Goal: Task Accomplishment & Management: Use online tool/utility

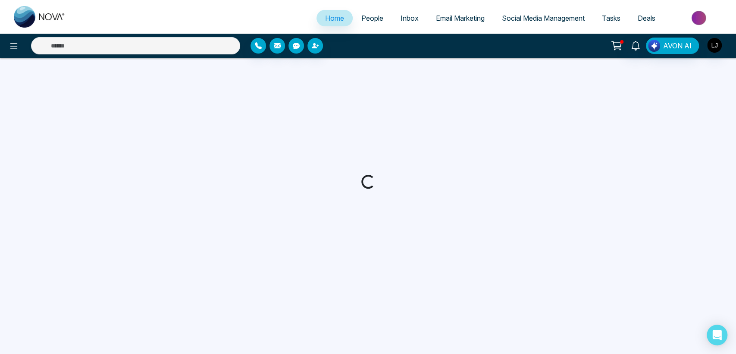
select select "*"
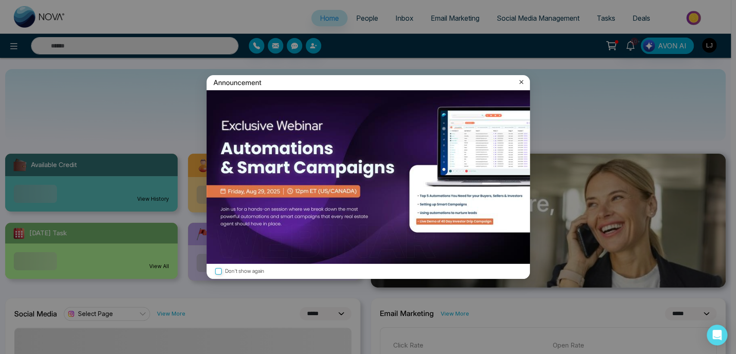
click at [519, 75] on div "Announcement" at bounding box center [368, 82] width 323 height 15
click at [518, 79] on icon at bounding box center [521, 82] width 9 height 9
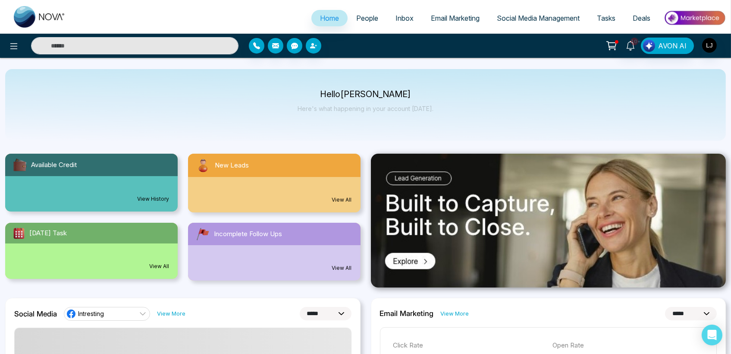
click at [509, 11] on link "Social Media Management" at bounding box center [538, 18] width 100 height 16
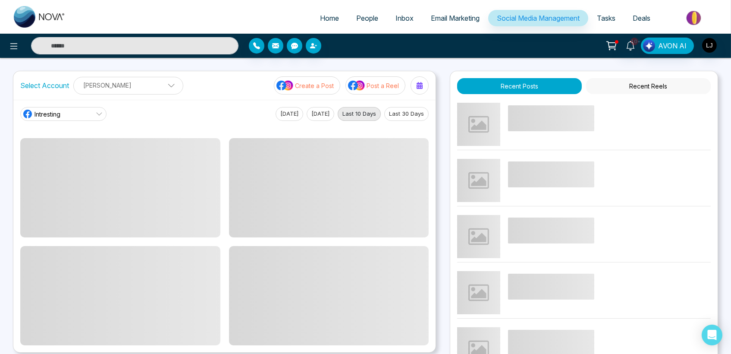
click at [124, 83] on p "[PERSON_NAME]" at bounding box center [128, 85] width 99 height 14
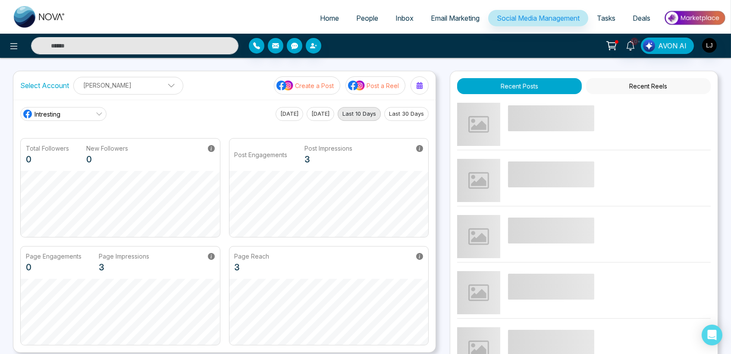
click at [295, 86] on button "Create a Post" at bounding box center [307, 85] width 66 height 18
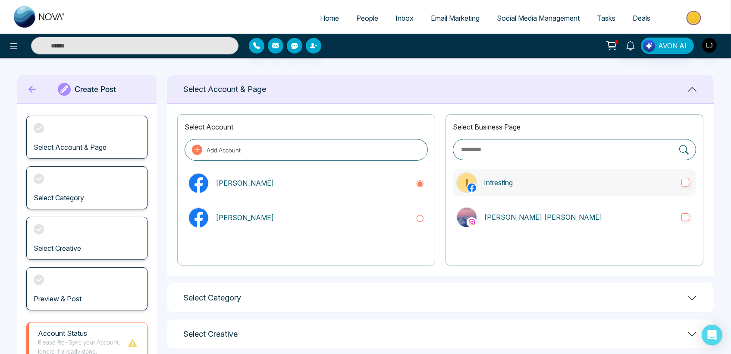
click at [536, 180] on p "Intresting" at bounding box center [579, 182] width 191 height 10
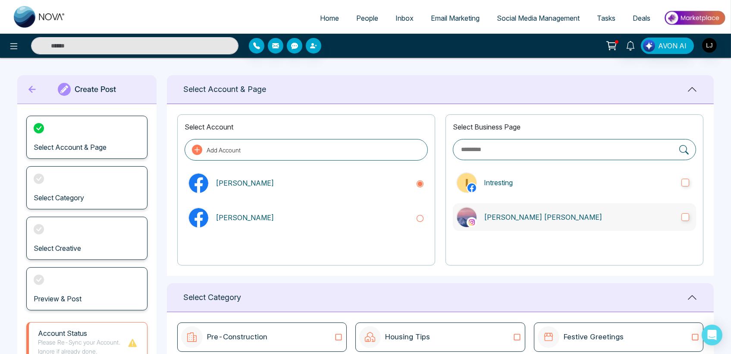
click at [533, 208] on label "[PERSON_NAME] [PERSON_NAME]" at bounding box center [574, 217] width 243 height 28
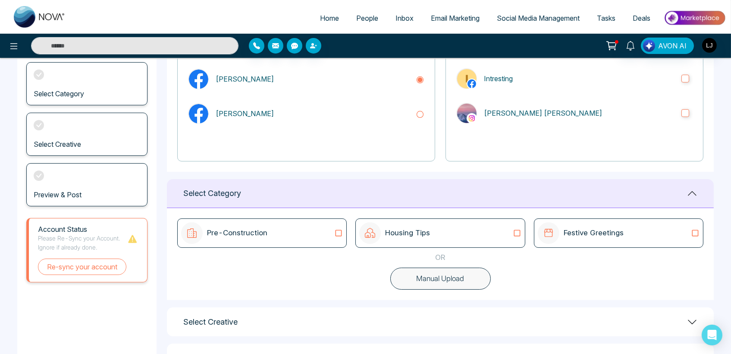
scroll to position [140, 0]
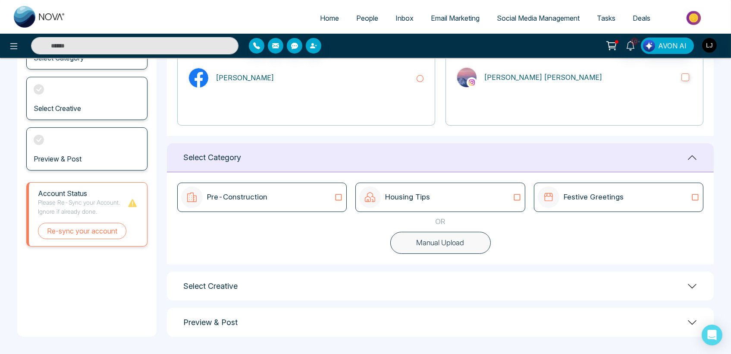
click at [516, 195] on icon at bounding box center [517, 197] width 11 height 9
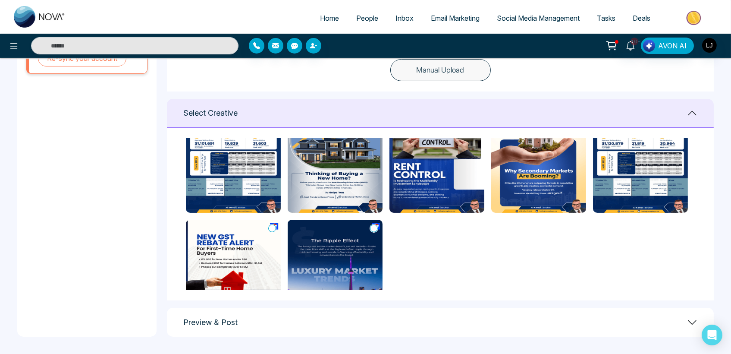
scroll to position [66, 0]
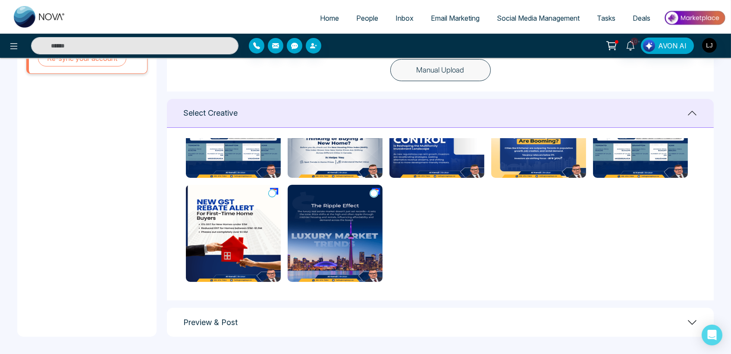
click at [380, 192] on img at bounding box center [335, 233] width 95 height 97
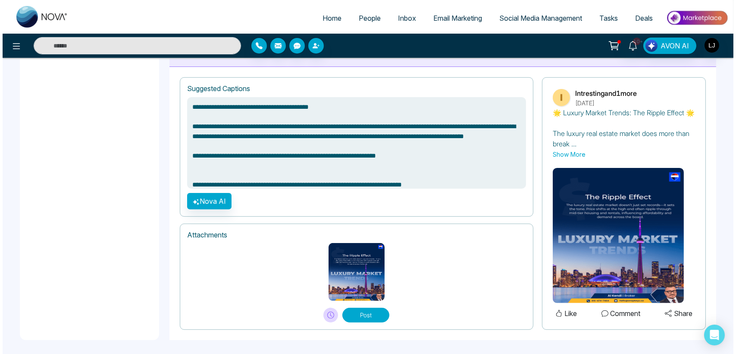
scroll to position [585, 0]
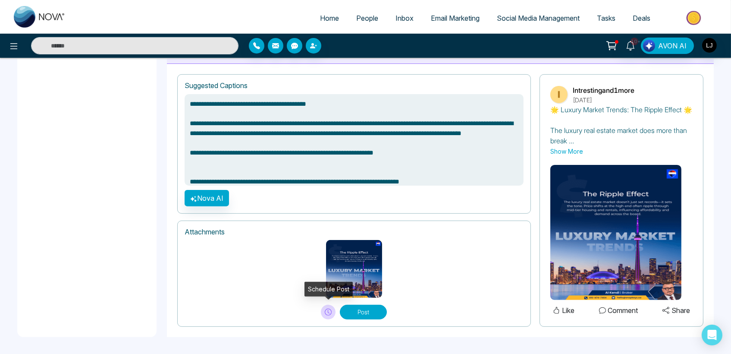
click at [324, 309] on button at bounding box center [328, 312] width 15 height 15
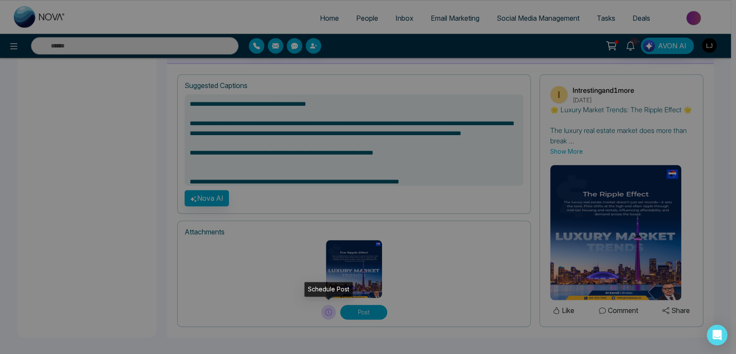
type textarea "**********"
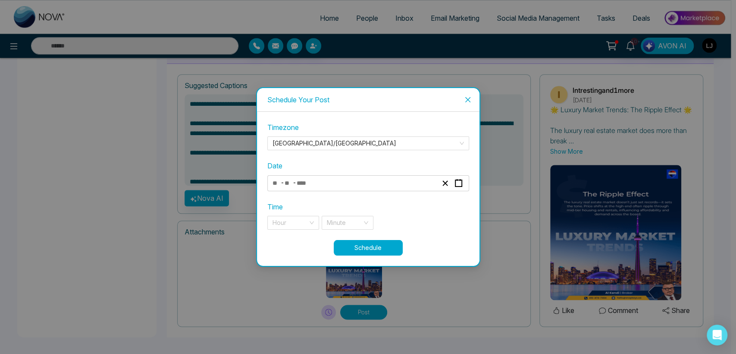
click at [281, 183] on span "-" at bounding box center [282, 182] width 3 height 10
click at [306, 186] on input "number" at bounding box center [305, 183] width 18 height 12
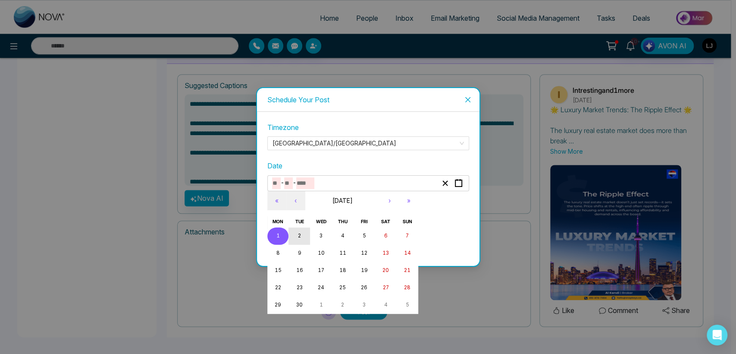
click at [309, 233] on button "2" at bounding box center [300, 235] width 22 height 17
type input "*"
type input "****"
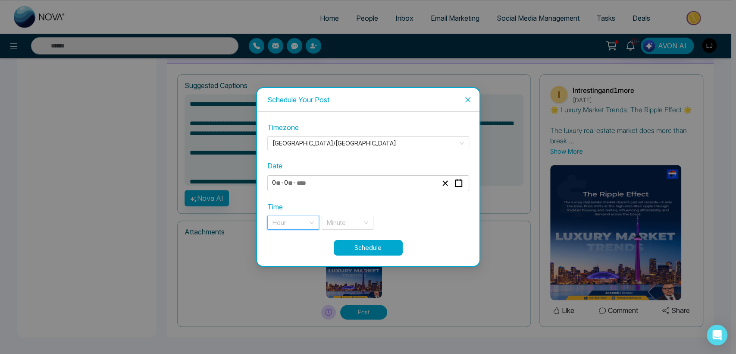
click at [290, 220] on input "search" at bounding box center [290, 222] width 35 height 13
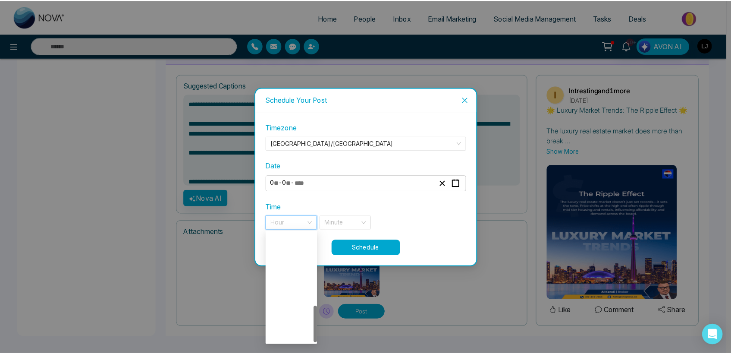
scroll to position [221, 0]
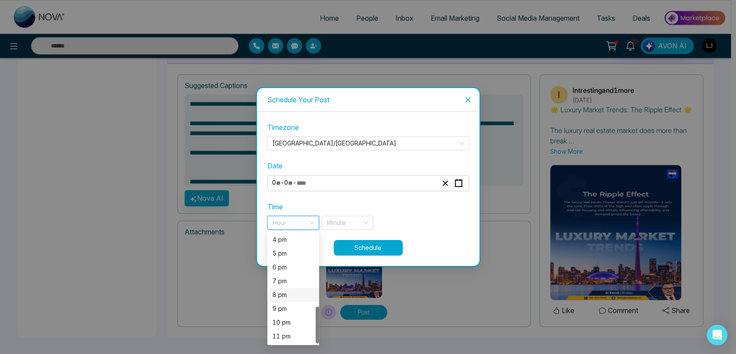
click at [276, 295] on div "8 pm" at bounding box center [293, 294] width 41 height 9
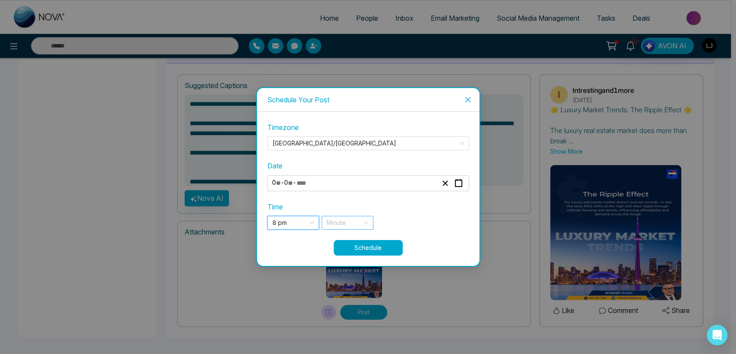
click at [361, 224] on input "search" at bounding box center [344, 222] width 35 height 13
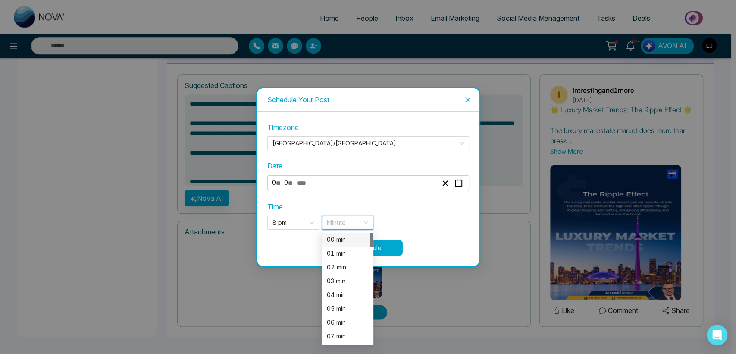
click at [330, 235] on div "00 min" at bounding box center [347, 239] width 41 height 9
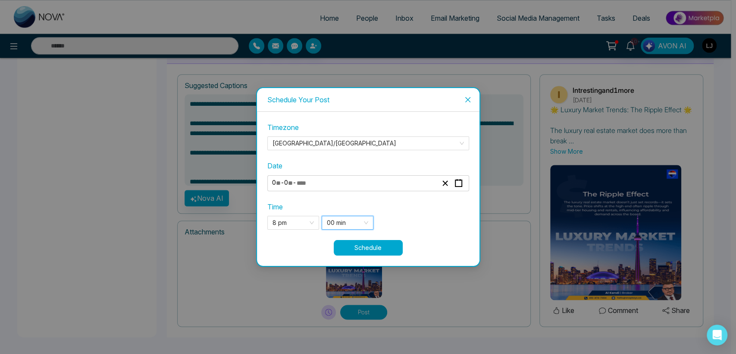
click at [363, 244] on button "Schedule" at bounding box center [368, 248] width 69 height 16
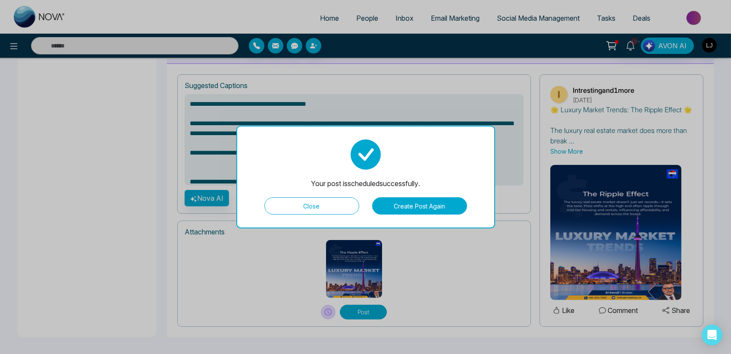
click at [307, 205] on button "Close" at bounding box center [311, 205] width 95 height 17
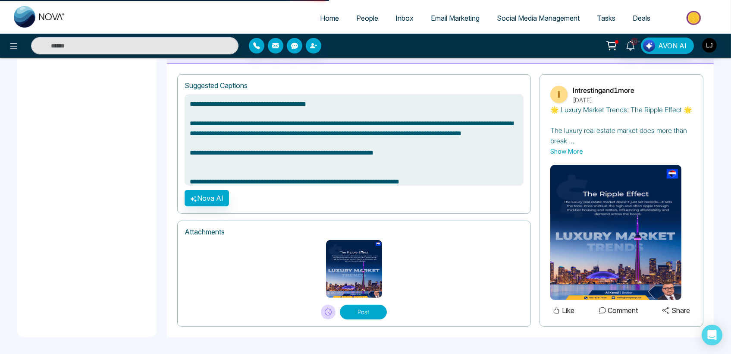
type textarea "**********"
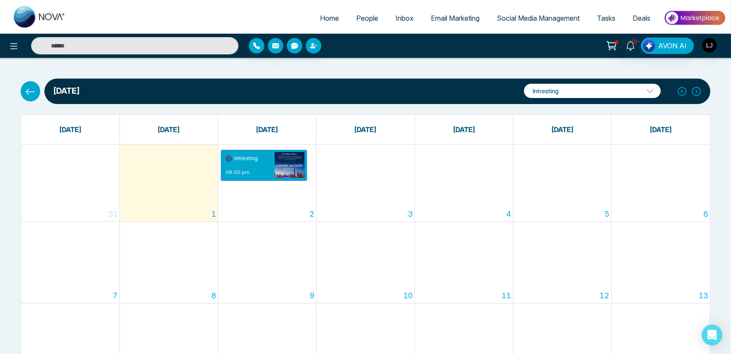
click at [34, 100] on button at bounding box center [30, 91] width 19 height 20
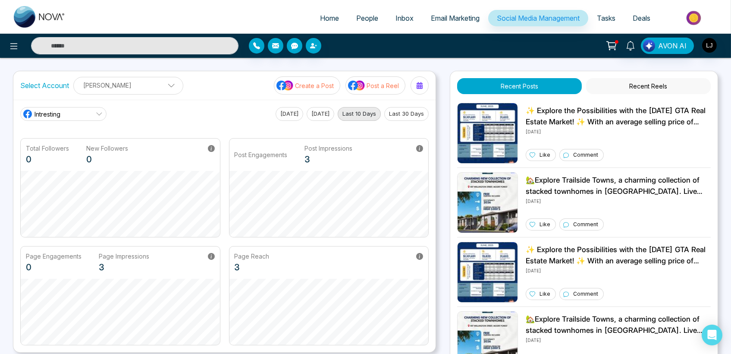
click at [380, 86] on p "Post a Reel" at bounding box center [383, 85] width 32 height 9
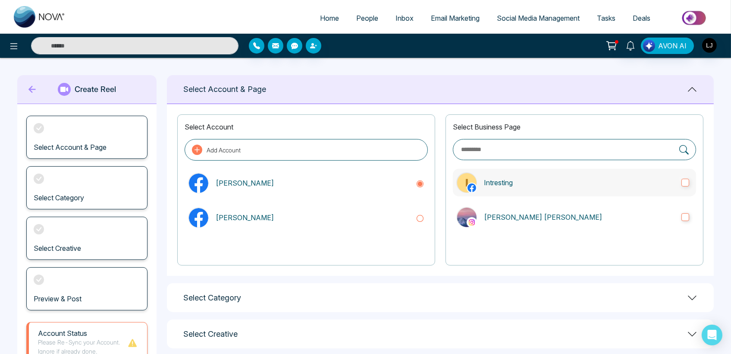
click at [542, 189] on label "Intresting" at bounding box center [574, 183] width 243 height 28
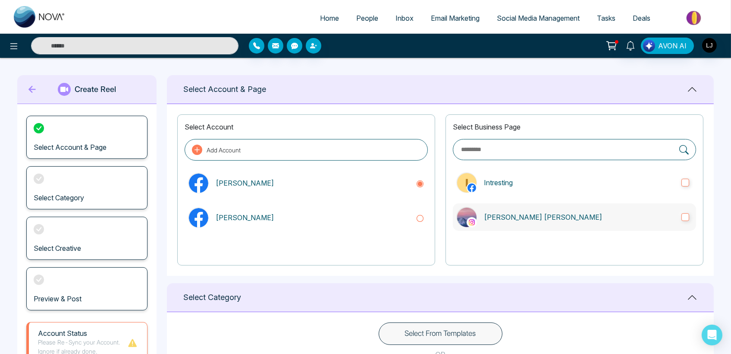
click at [546, 223] on label "[PERSON_NAME] [PERSON_NAME]" at bounding box center [574, 217] width 243 height 28
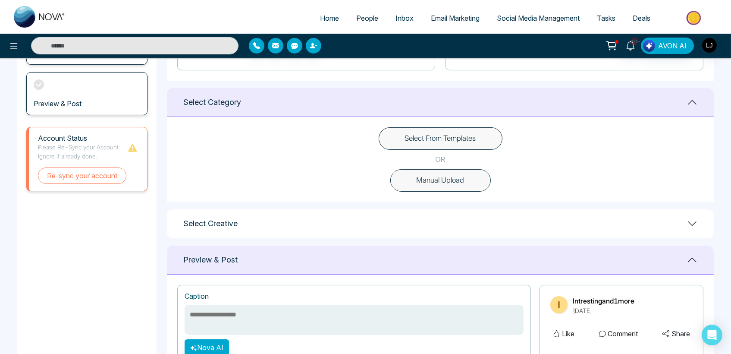
scroll to position [192, 0]
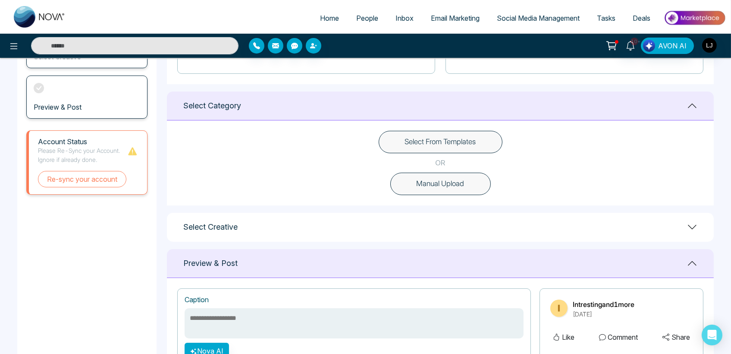
click at [440, 144] on button "Select From Templates" at bounding box center [441, 142] width 124 height 22
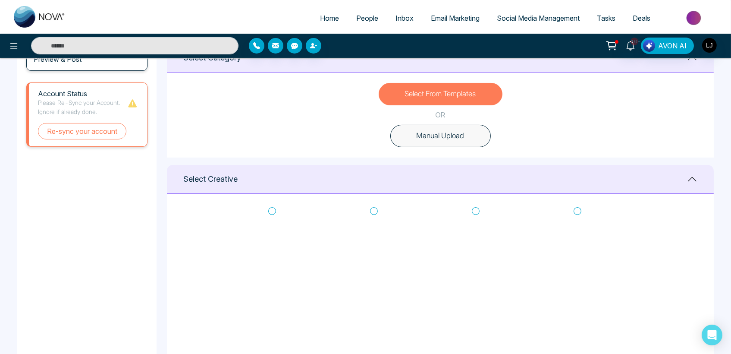
scroll to position [0, 0]
click at [271, 221] on icon at bounding box center [272, 221] width 8 height 9
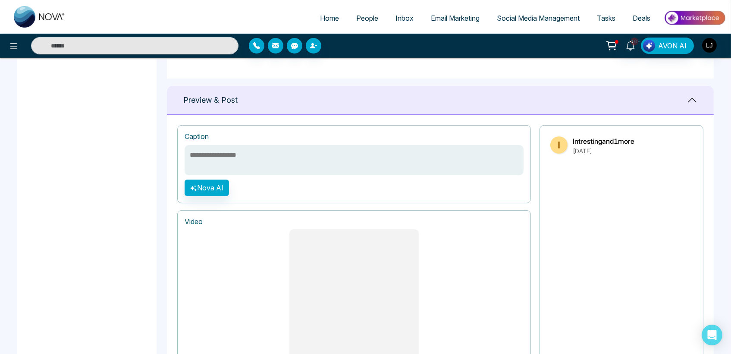
type textarea "**********"
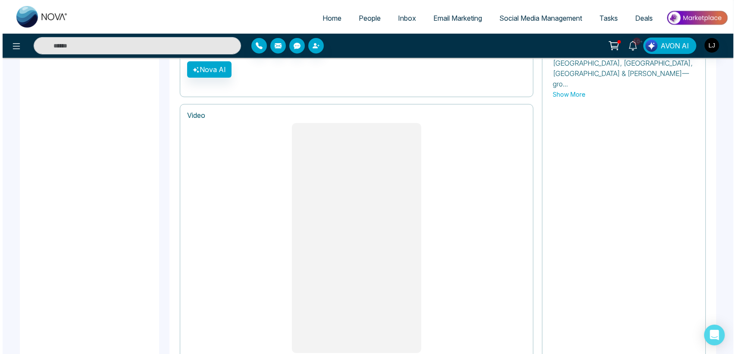
scroll to position [688, 0]
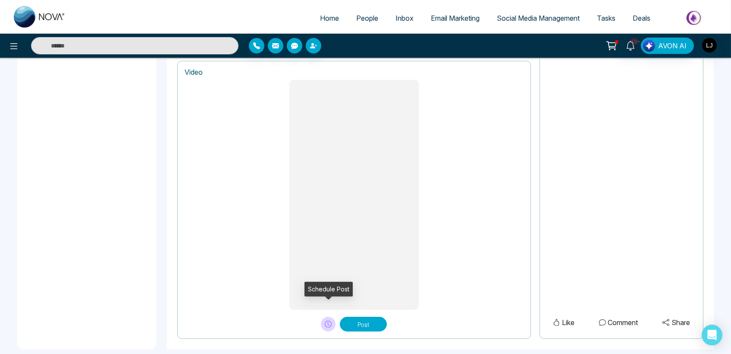
click at [327, 320] on icon at bounding box center [328, 323] width 7 height 7
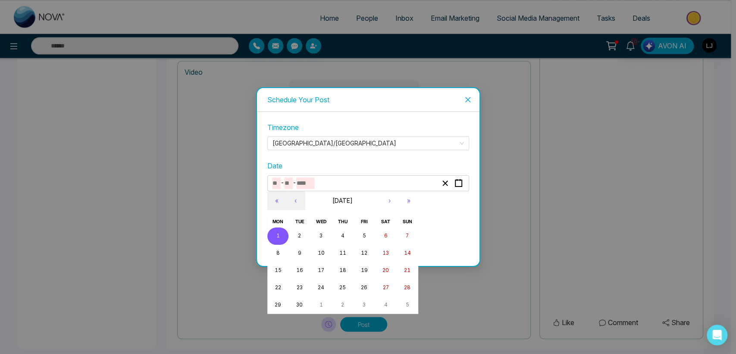
click at [297, 187] on input "number" at bounding box center [305, 183] width 18 height 12
click at [301, 240] on button "2" at bounding box center [300, 235] width 22 height 17
type input "*"
type input "****"
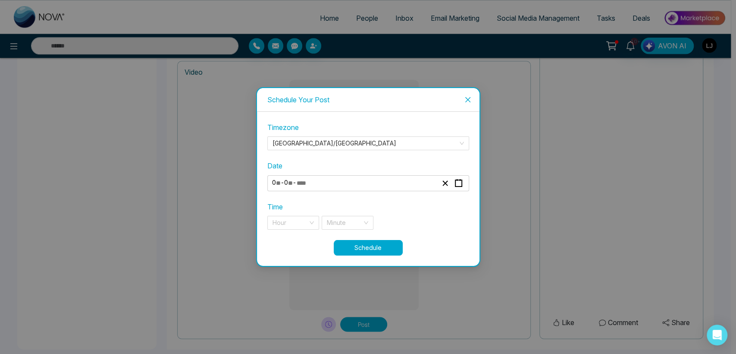
click at [295, 214] on div "Time Hour Minute" at bounding box center [368, 215] width 202 height 28
click at [291, 222] on input "search" at bounding box center [290, 222] width 35 height 13
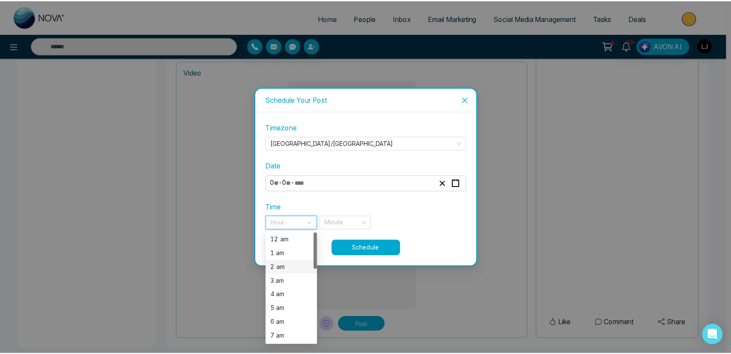
scroll to position [221, 0]
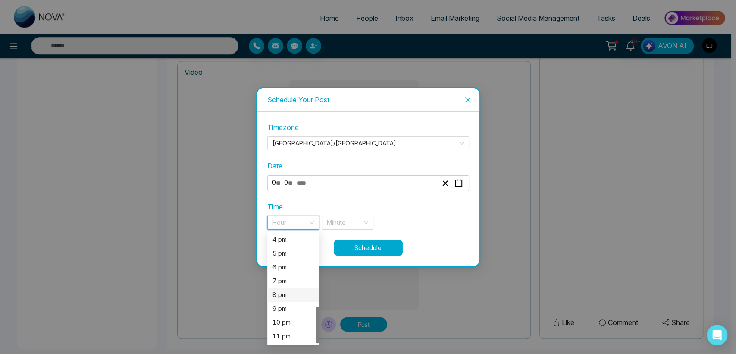
click at [277, 291] on div "8 pm" at bounding box center [293, 294] width 41 height 9
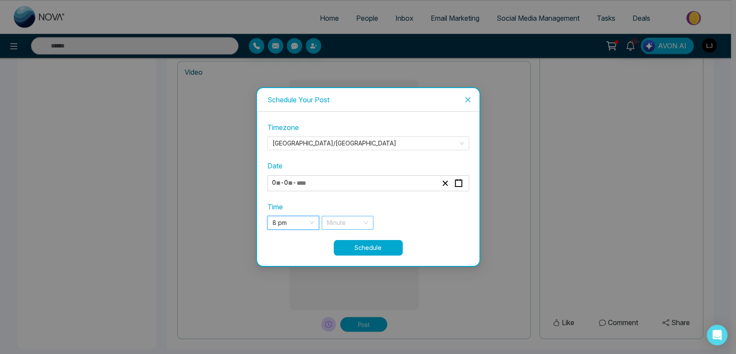
click at [330, 224] on input "search" at bounding box center [344, 222] width 35 height 13
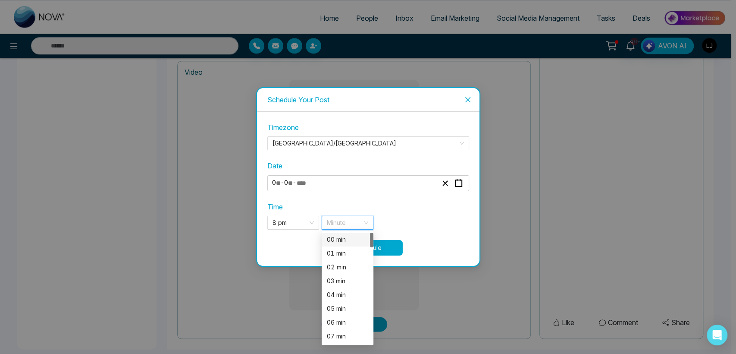
click at [335, 238] on div "00 min" at bounding box center [347, 239] width 41 height 9
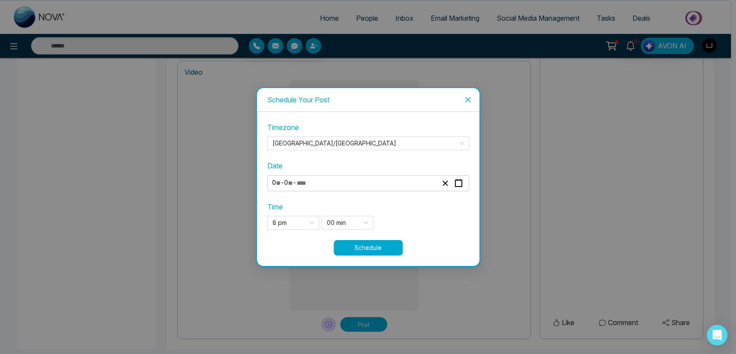
click at [374, 245] on button "Schedule" at bounding box center [368, 248] width 69 height 16
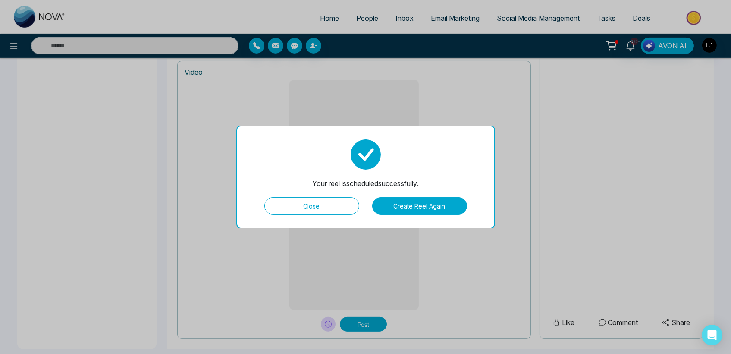
click at [313, 201] on button "Close" at bounding box center [311, 205] width 95 height 17
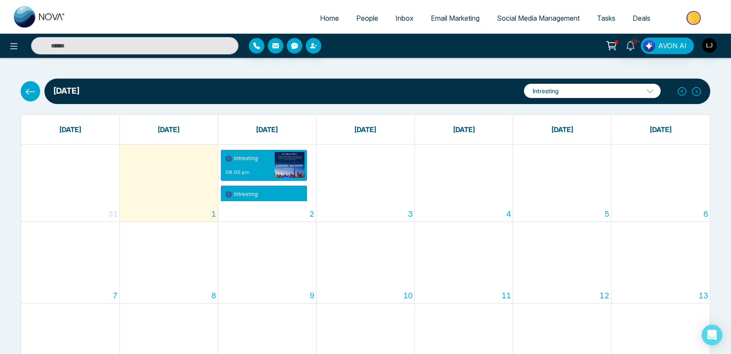
click at [606, 13] on link "Tasks" at bounding box center [606, 18] width 36 height 16
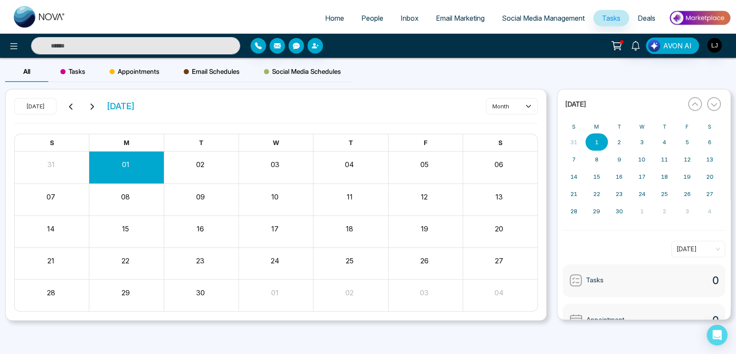
click at [326, 75] on span "Social Media Schedules" at bounding box center [302, 71] width 77 height 10
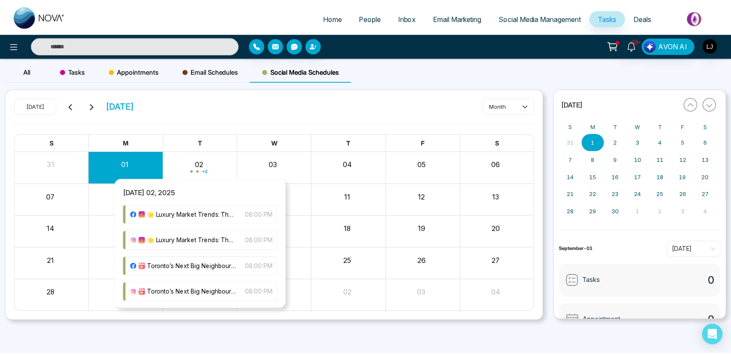
scroll to position [1, 0]
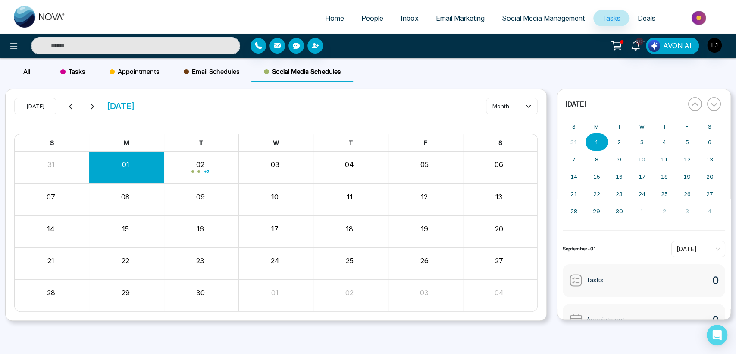
click at [331, 15] on span "Home" at bounding box center [334, 18] width 19 height 9
select select "*"
